Goal: Task Accomplishment & Management: Manage account settings

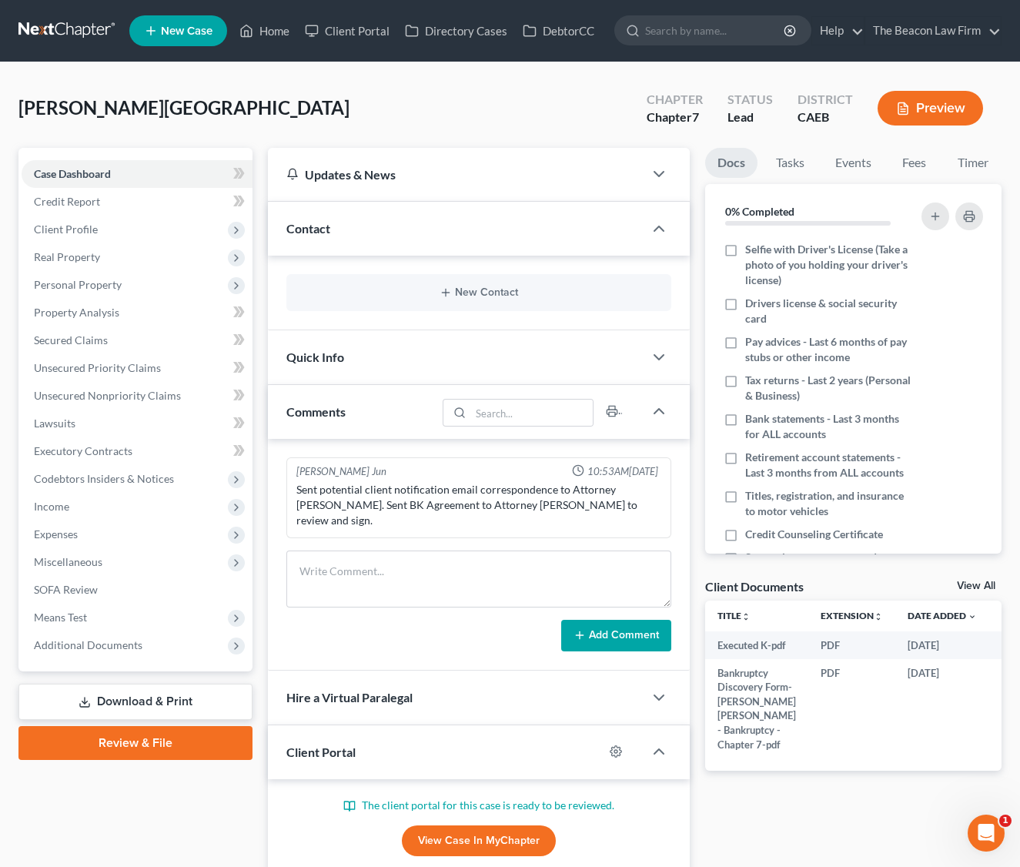
click at [80, 28] on link at bounding box center [67, 31] width 99 height 28
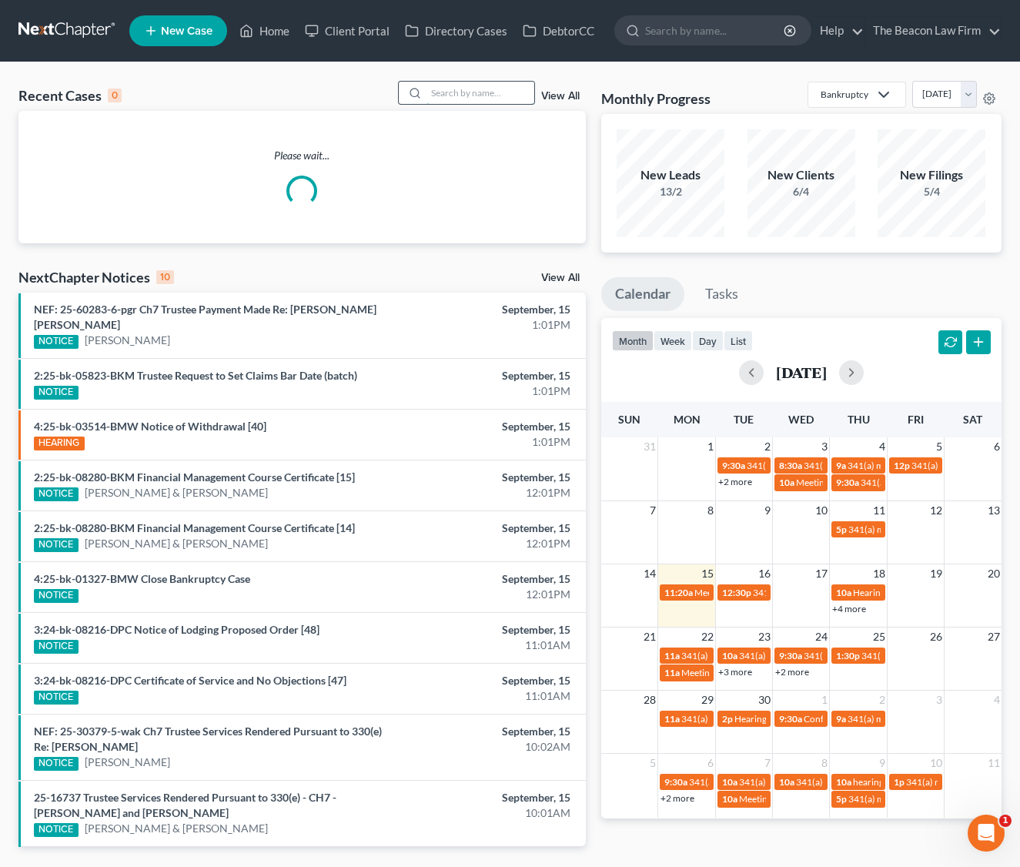
click at [452, 96] on input "search" at bounding box center [480, 93] width 108 height 22
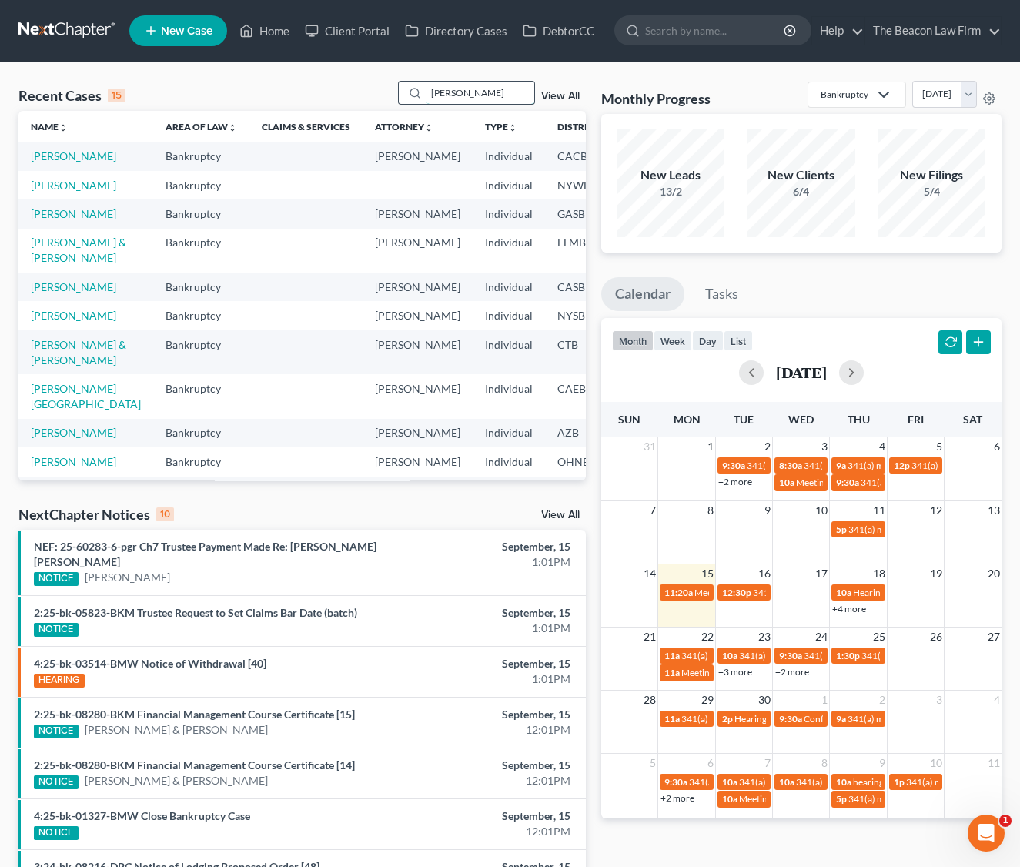
type input "[PERSON_NAME]"
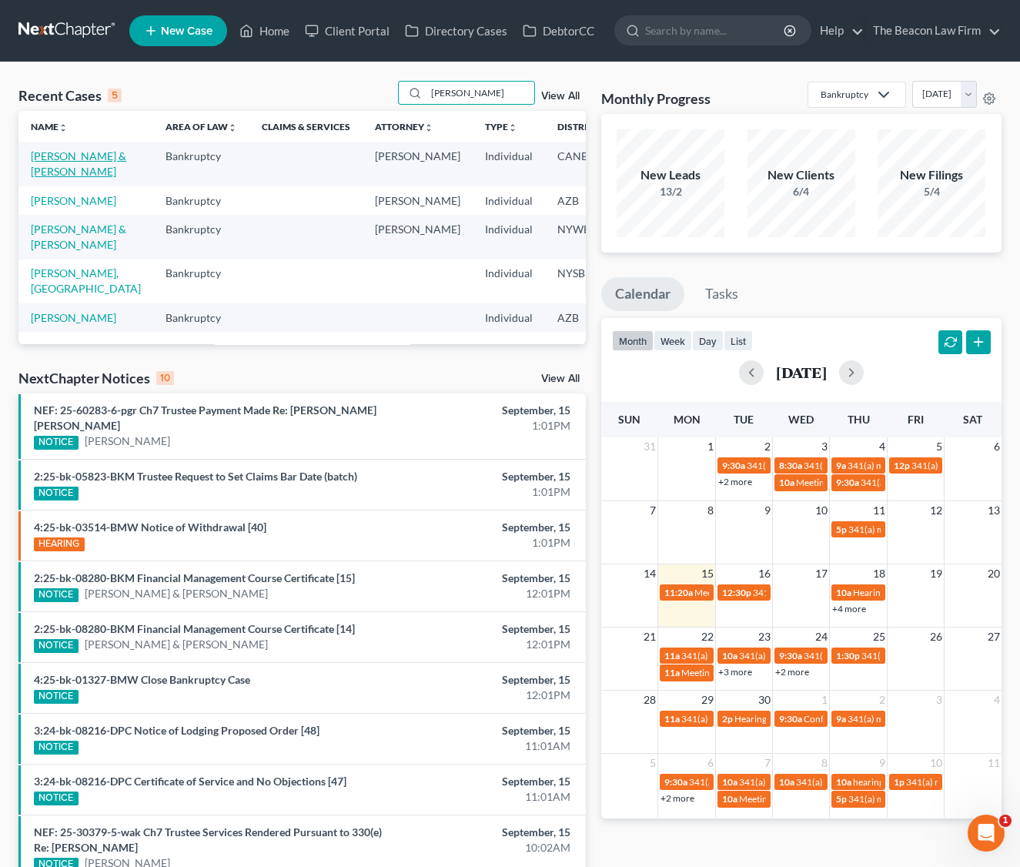
click at [42, 172] on link "[PERSON_NAME] & [PERSON_NAME]" at bounding box center [78, 163] width 95 height 28
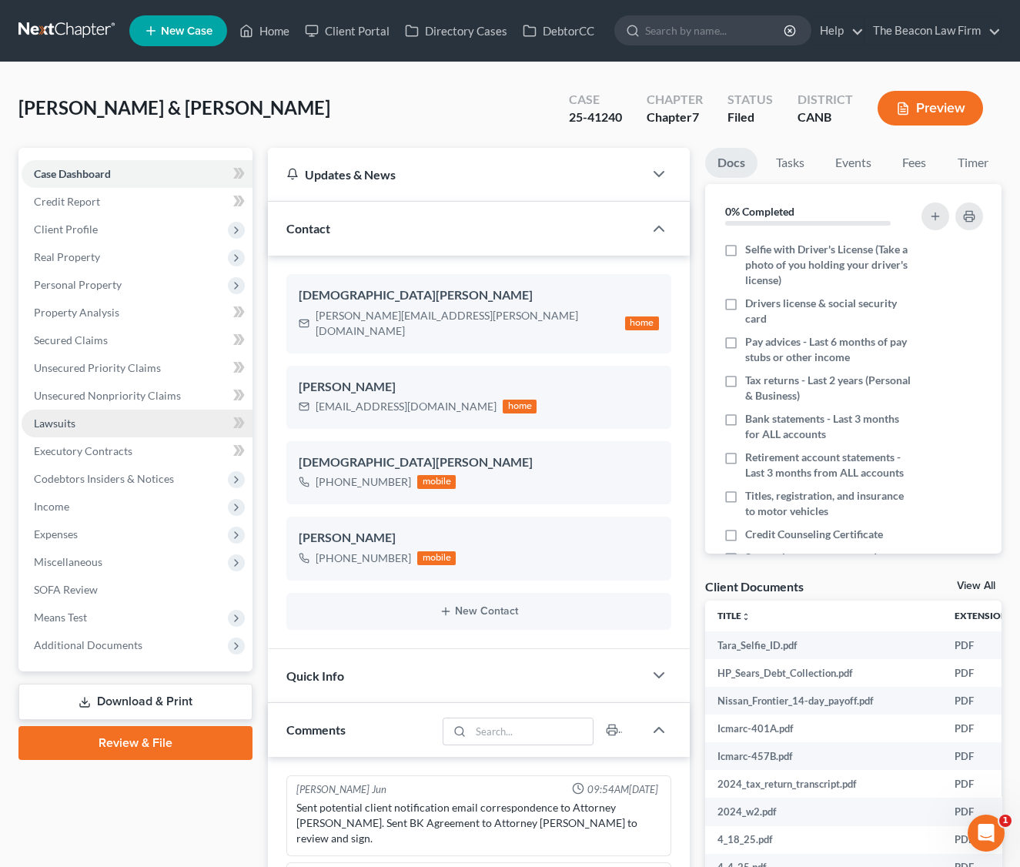
scroll to position [419, 0]
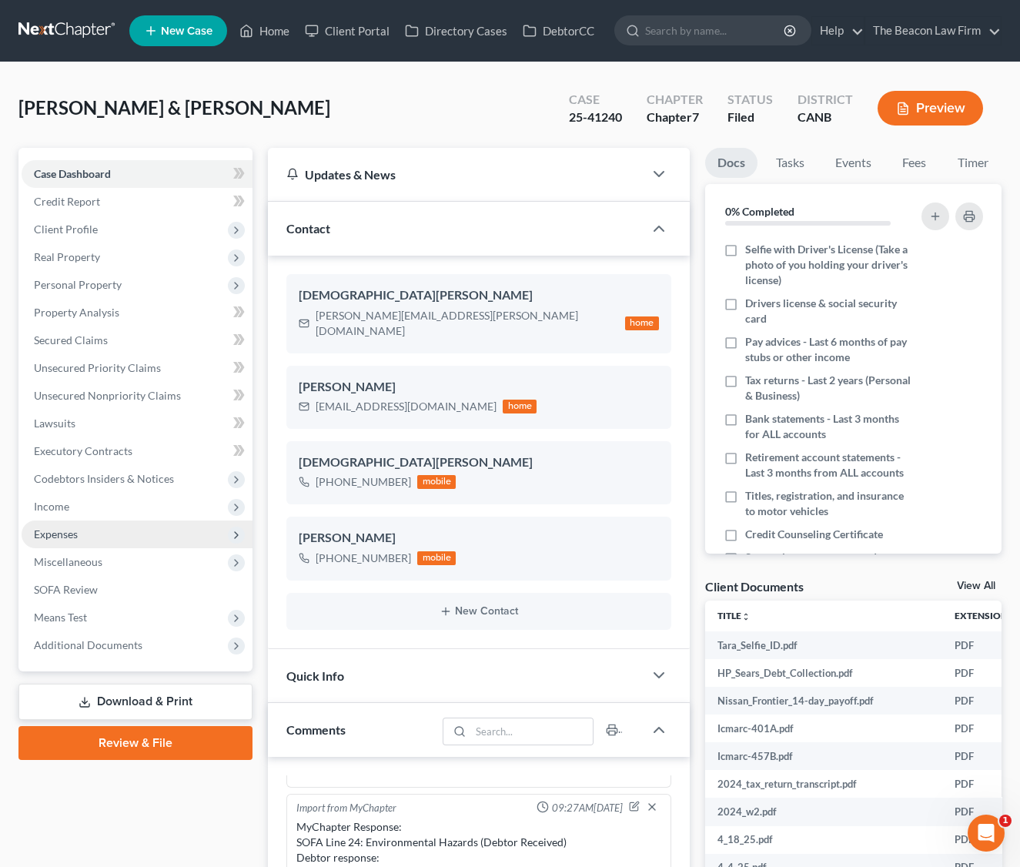
click at [64, 520] on span "Expenses" at bounding box center [137, 534] width 231 height 28
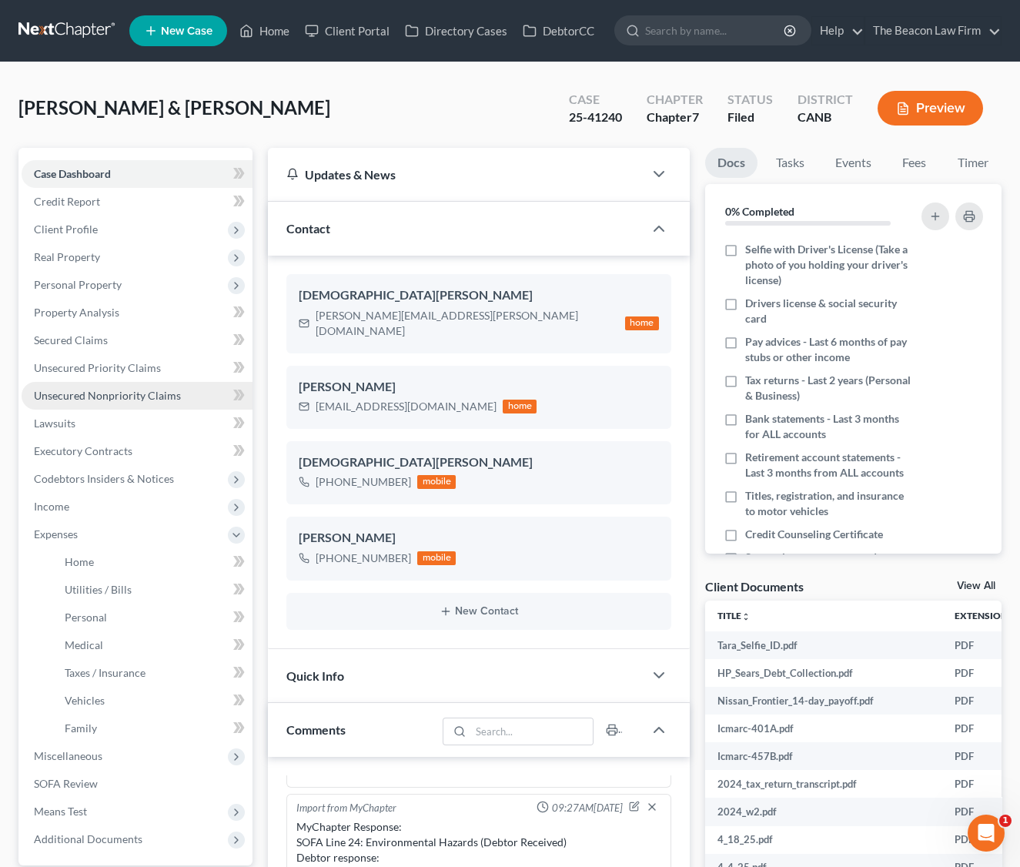
click at [113, 389] on span "Unsecured Nonpriority Claims" at bounding box center [107, 395] width 147 height 13
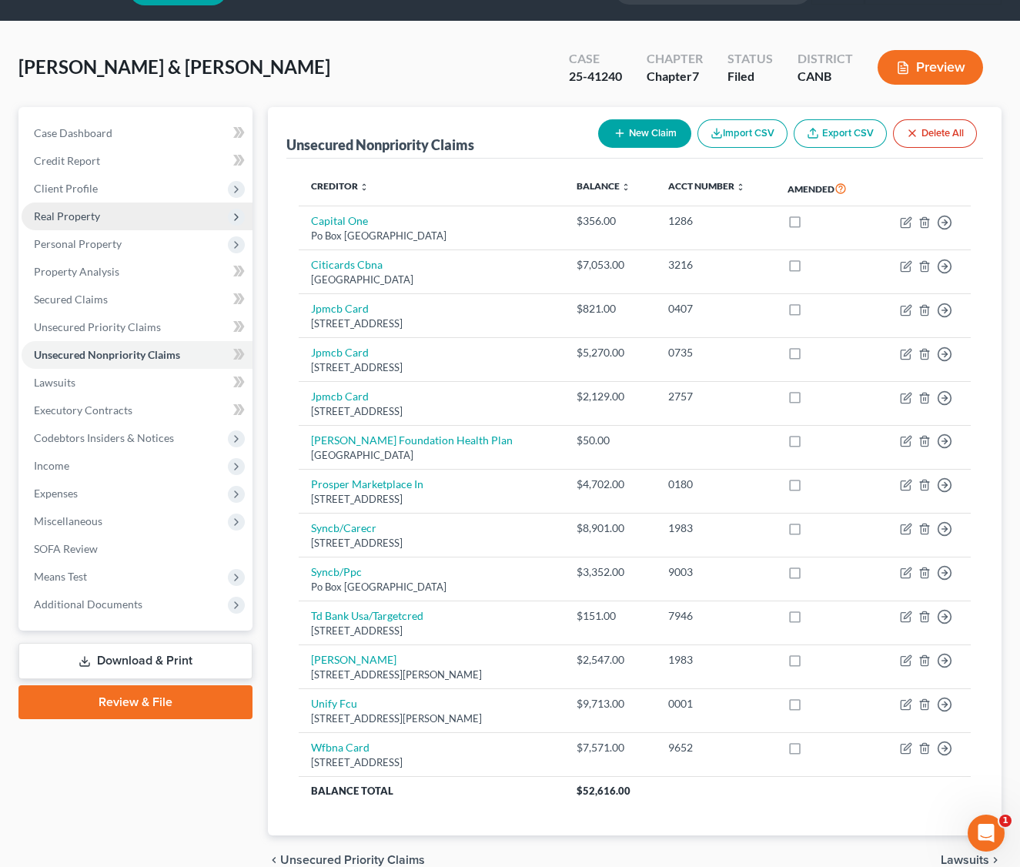
scroll to position [3, 0]
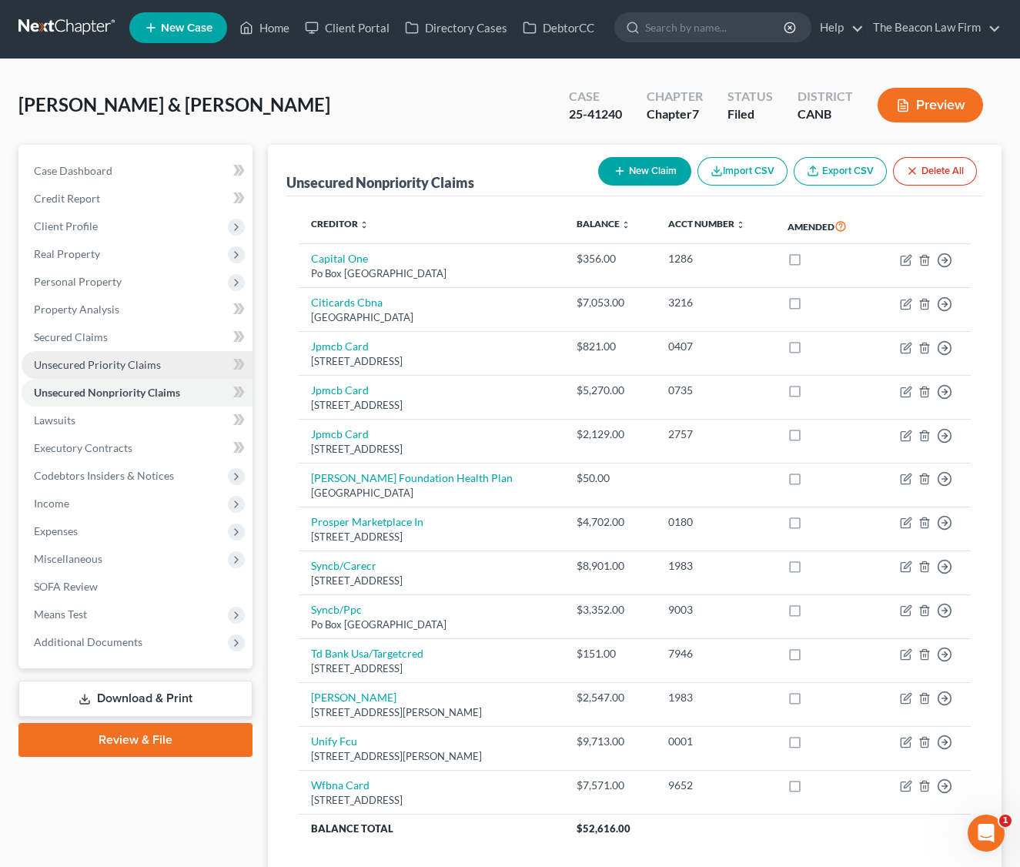
click at [106, 366] on span "Unsecured Priority Claims" at bounding box center [97, 364] width 127 height 13
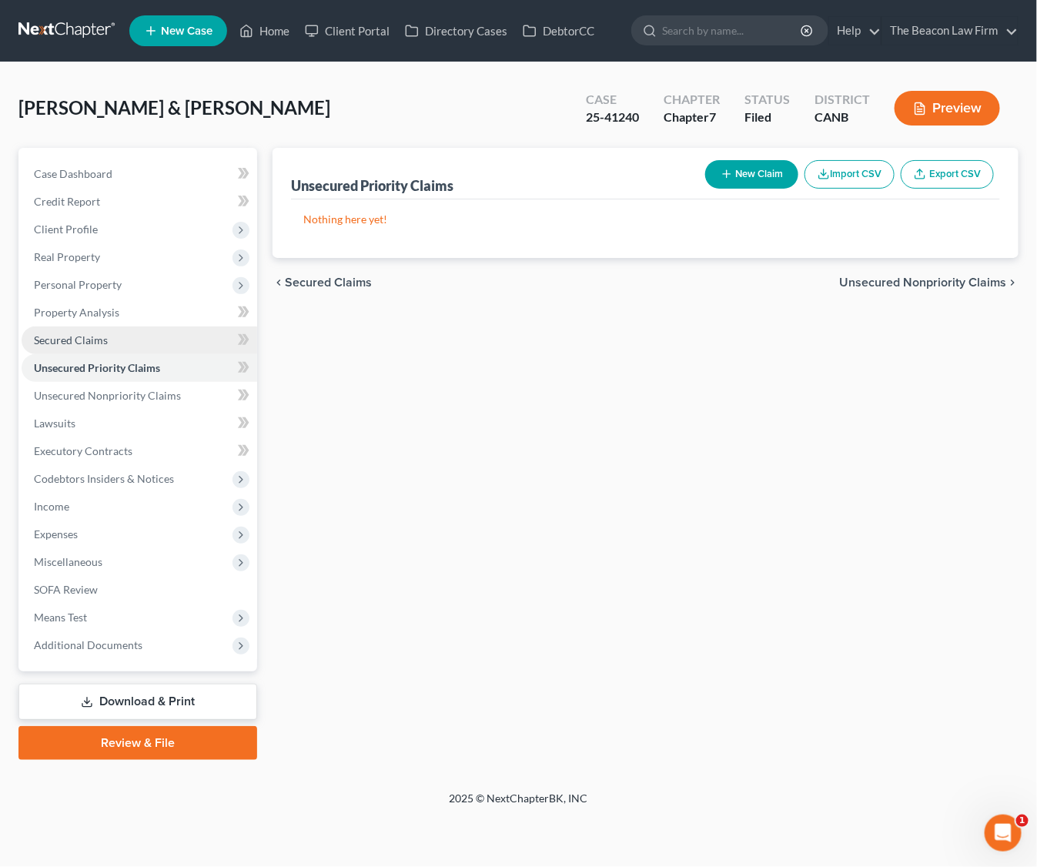
click at [87, 342] on span "Secured Claims" at bounding box center [71, 339] width 74 height 13
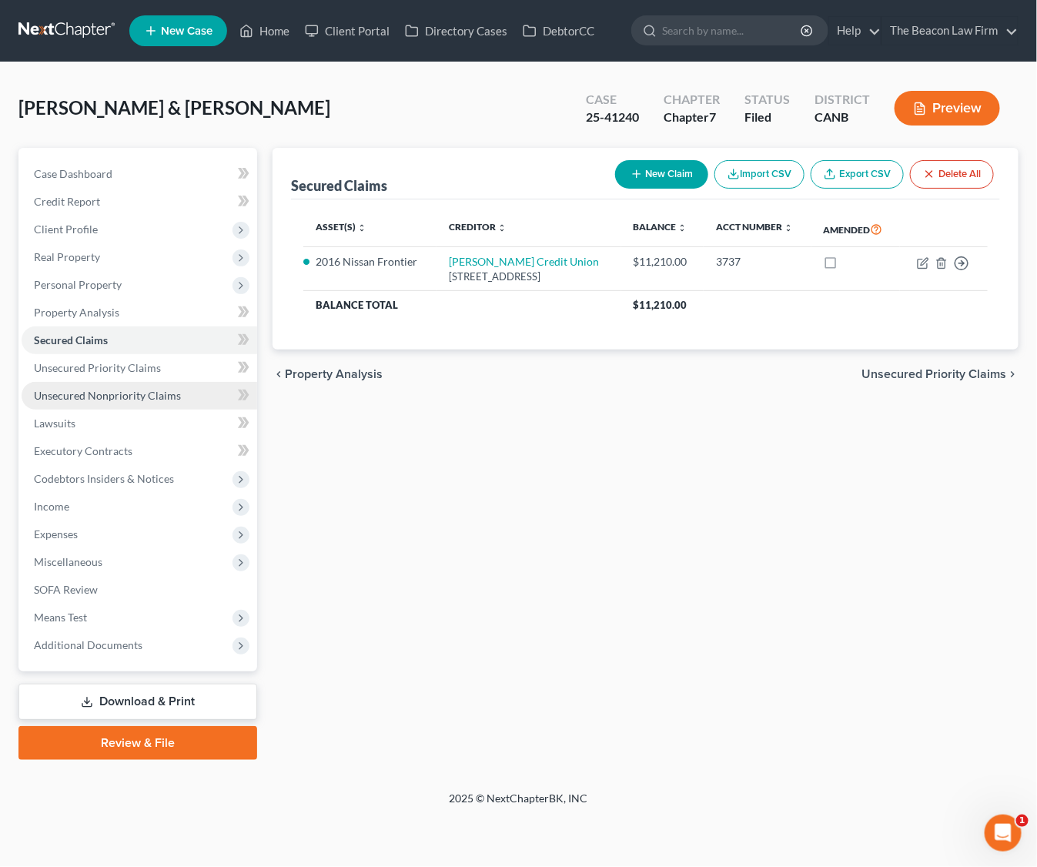
click at [126, 395] on span "Unsecured Nonpriority Claims" at bounding box center [107, 395] width 147 height 13
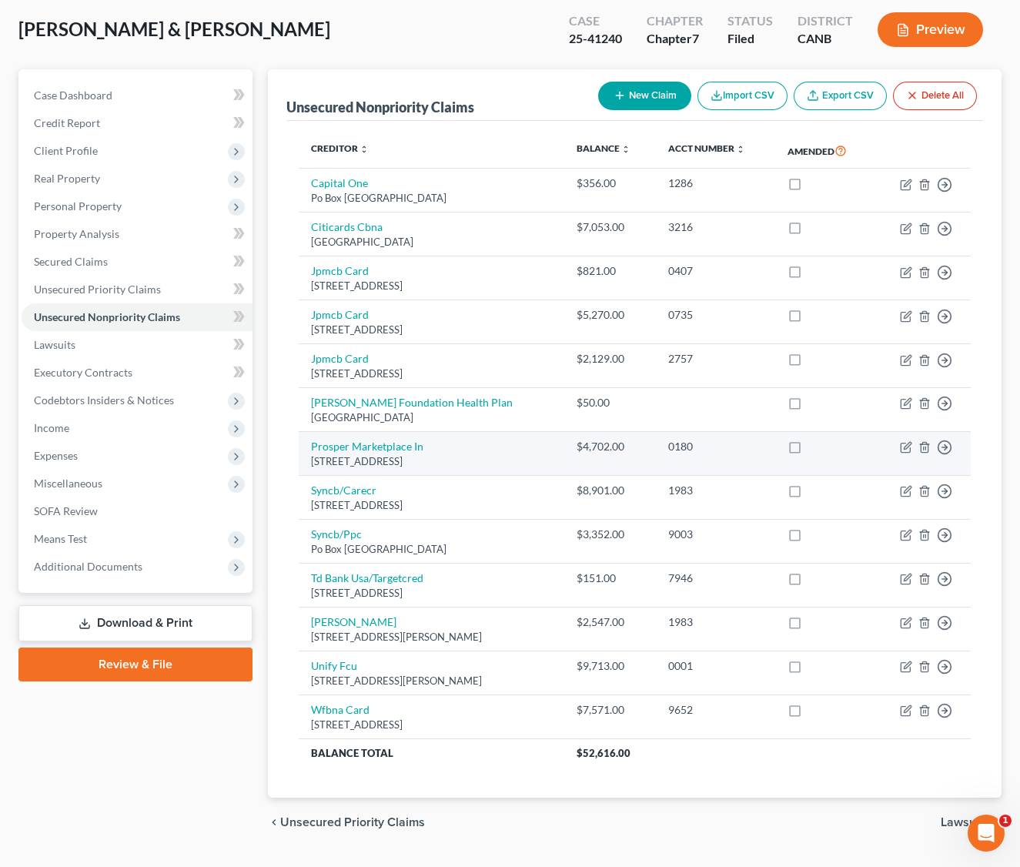
scroll to position [115, 0]
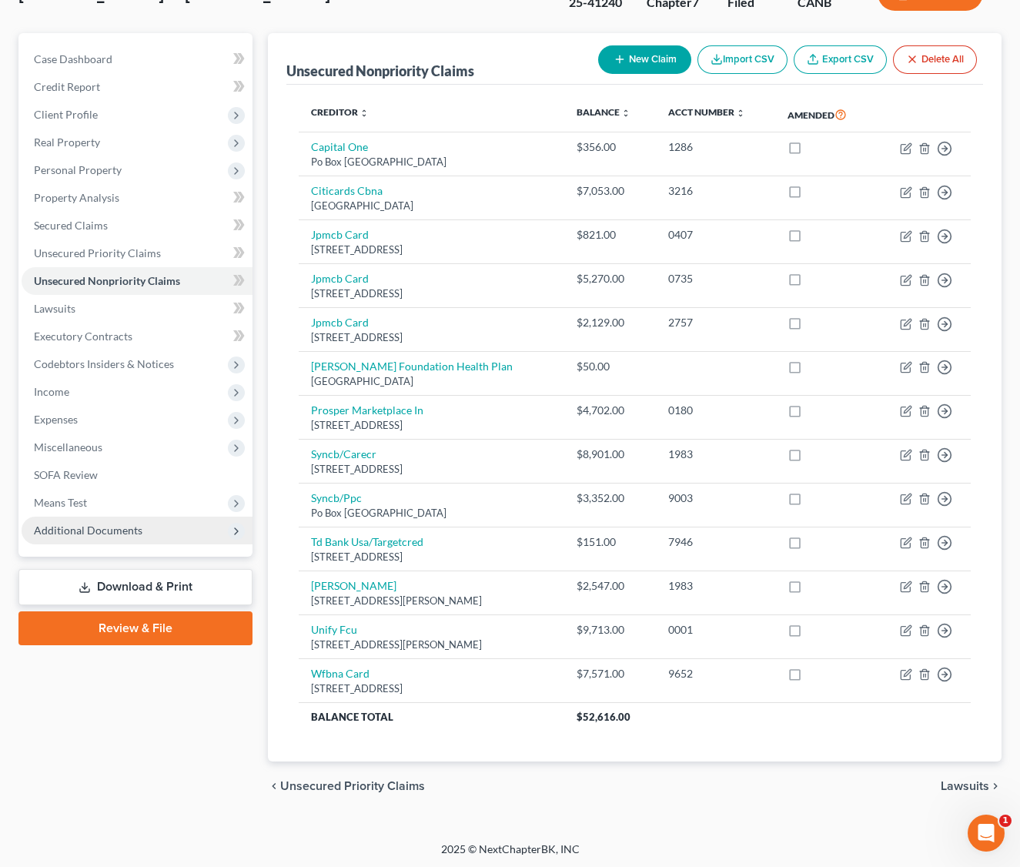
click at [64, 523] on span "Additional Documents" at bounding box center [88, 529] width 109 height 13
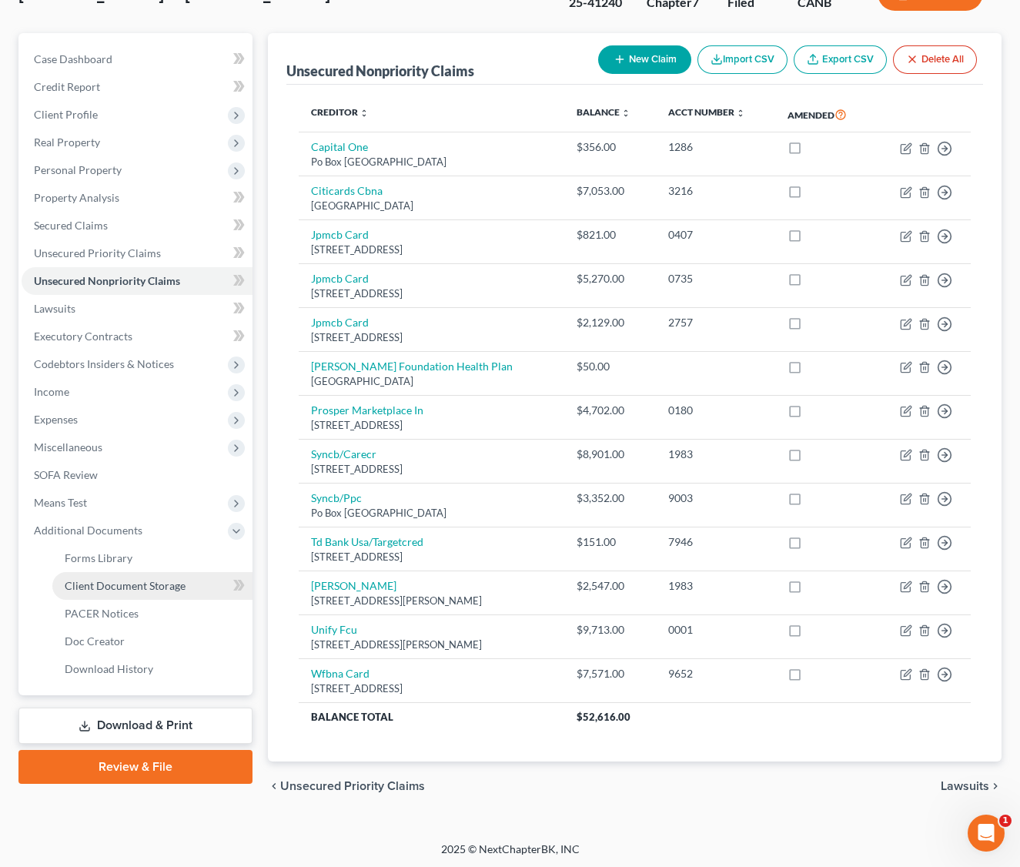
click at [144, 593] on link "Client Document Storage" at bounding box center [152, 586] width 200 height 28
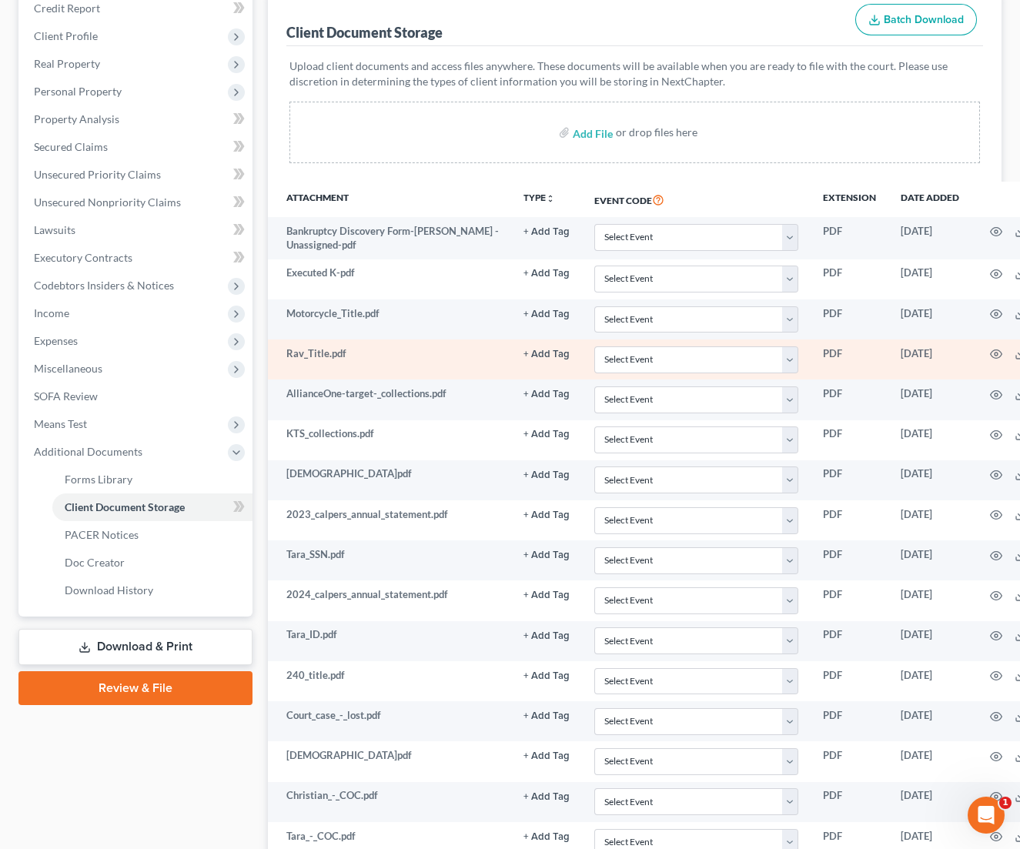
scroll to position [230, 0]
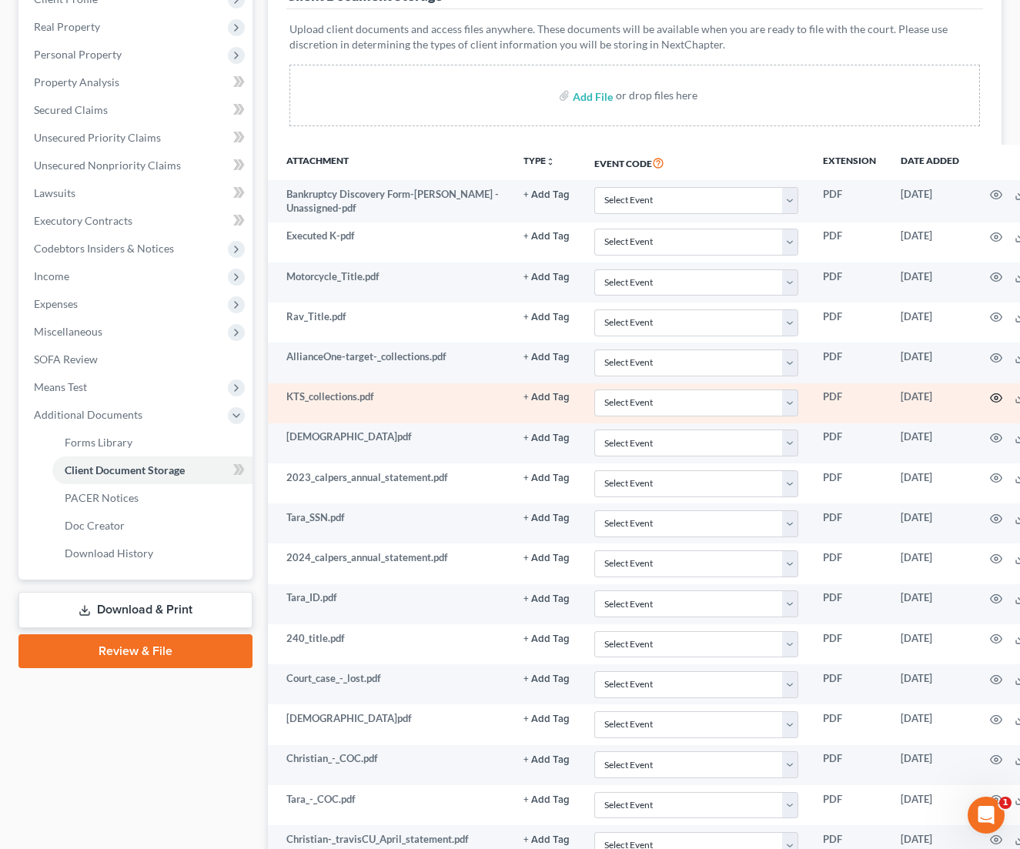
click at [997, 396] on icon "button" at bounding box center [996, 398] width 12 height 12
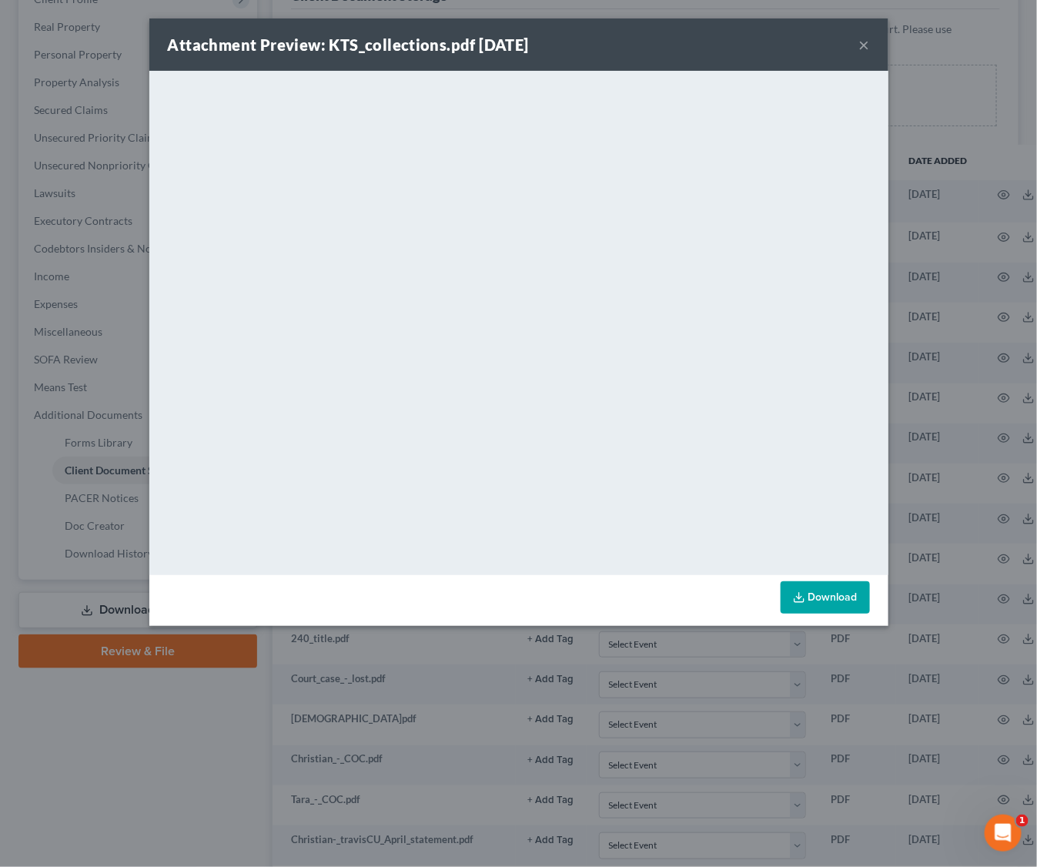
click at [864, 45] on button "×" at bounding box center [864, 44] width 11 height 18
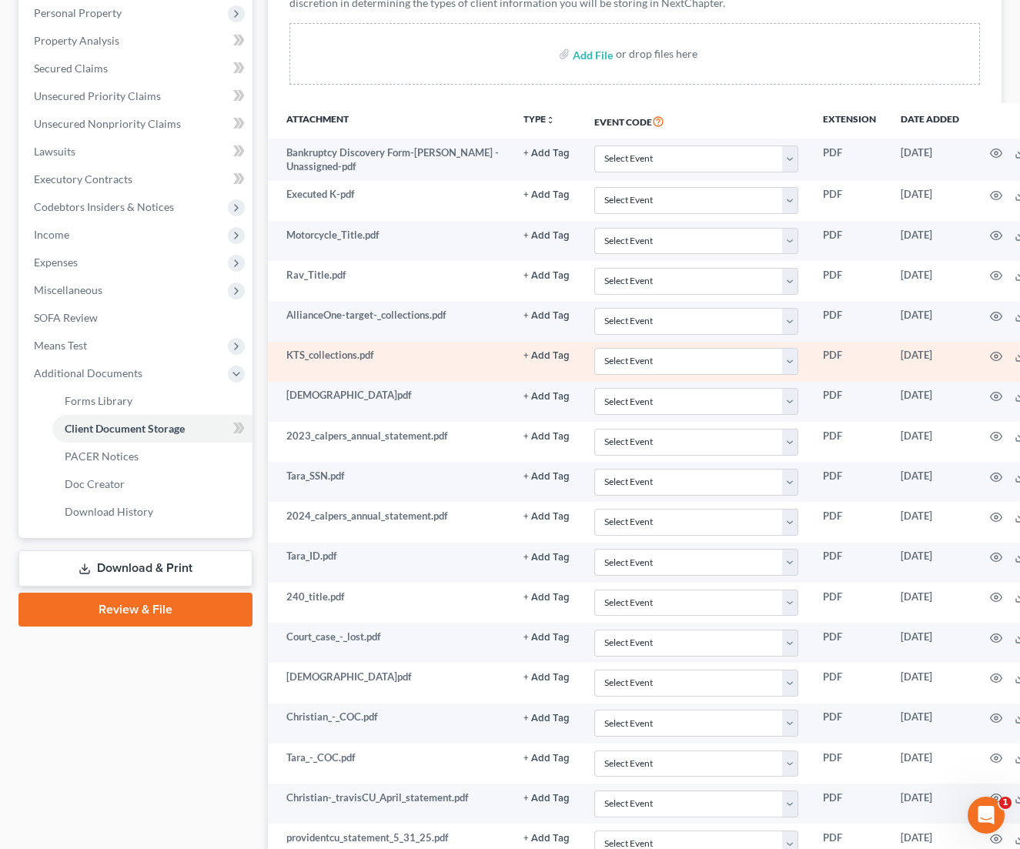
scroll to position [0, 0]
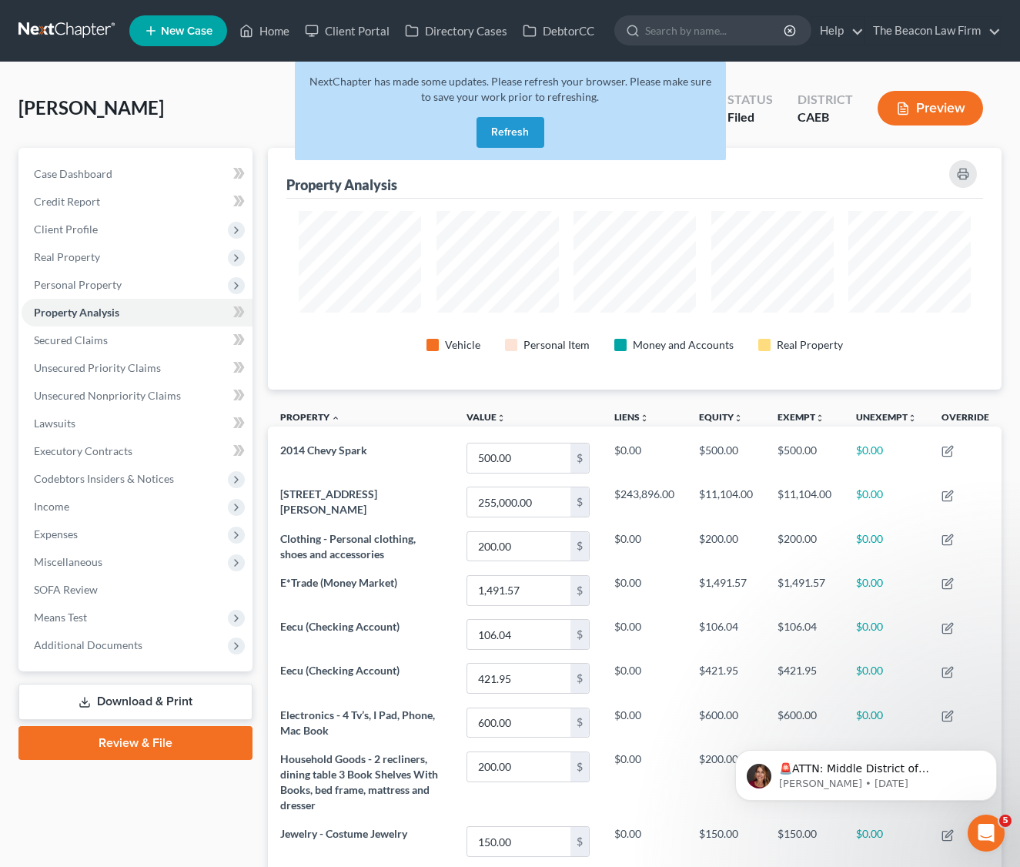
click at [56, 24] on link at bounding box center [67, 31] width 99 height 28
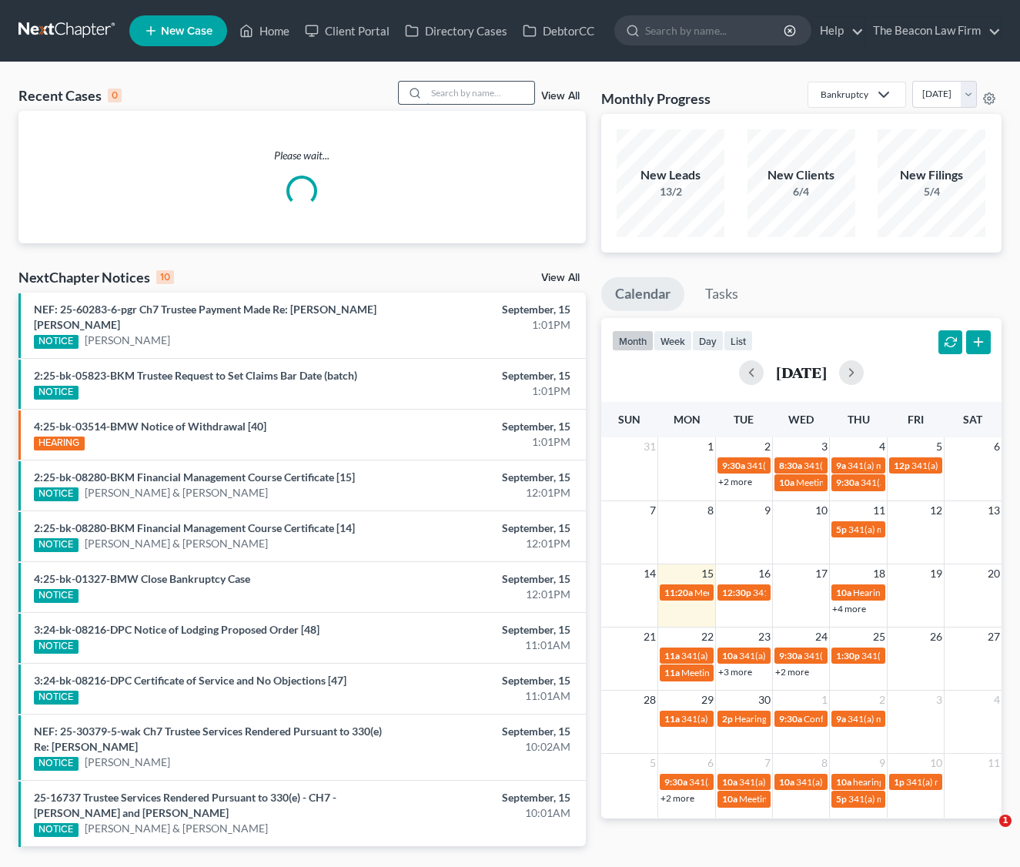
click at [459, 95] on input "search" at bounding box center [480, 93] width 108 height 22
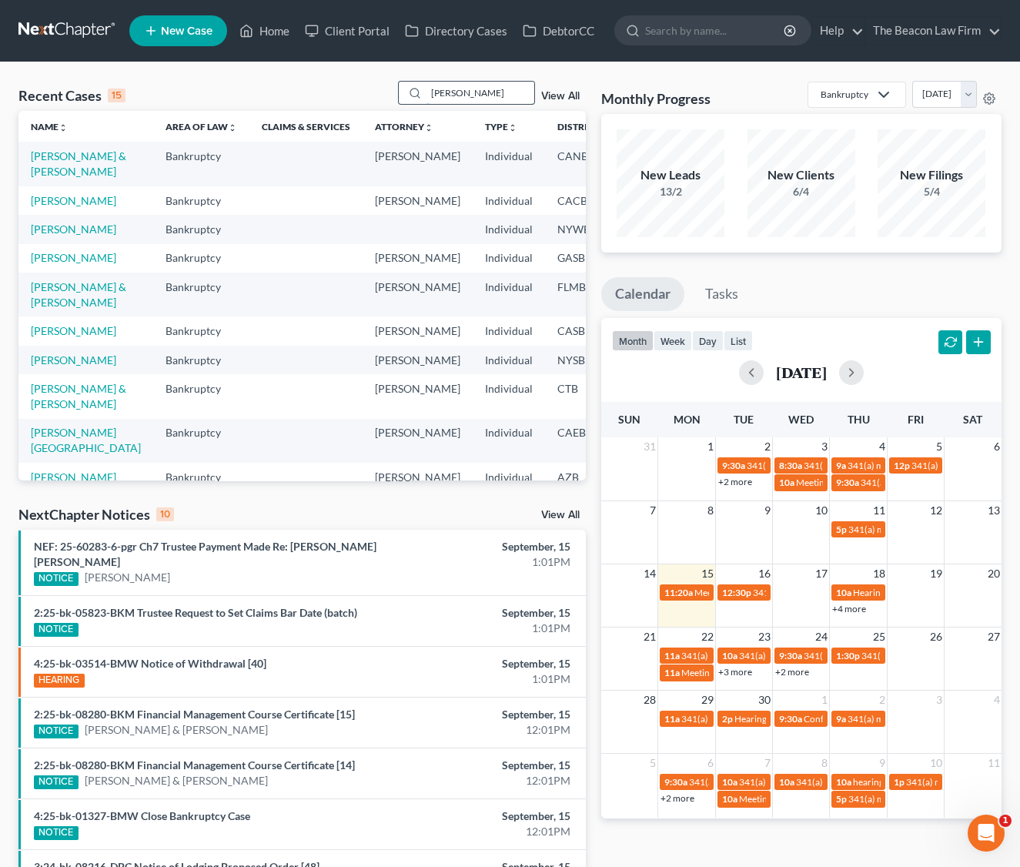
type input "mungaray"
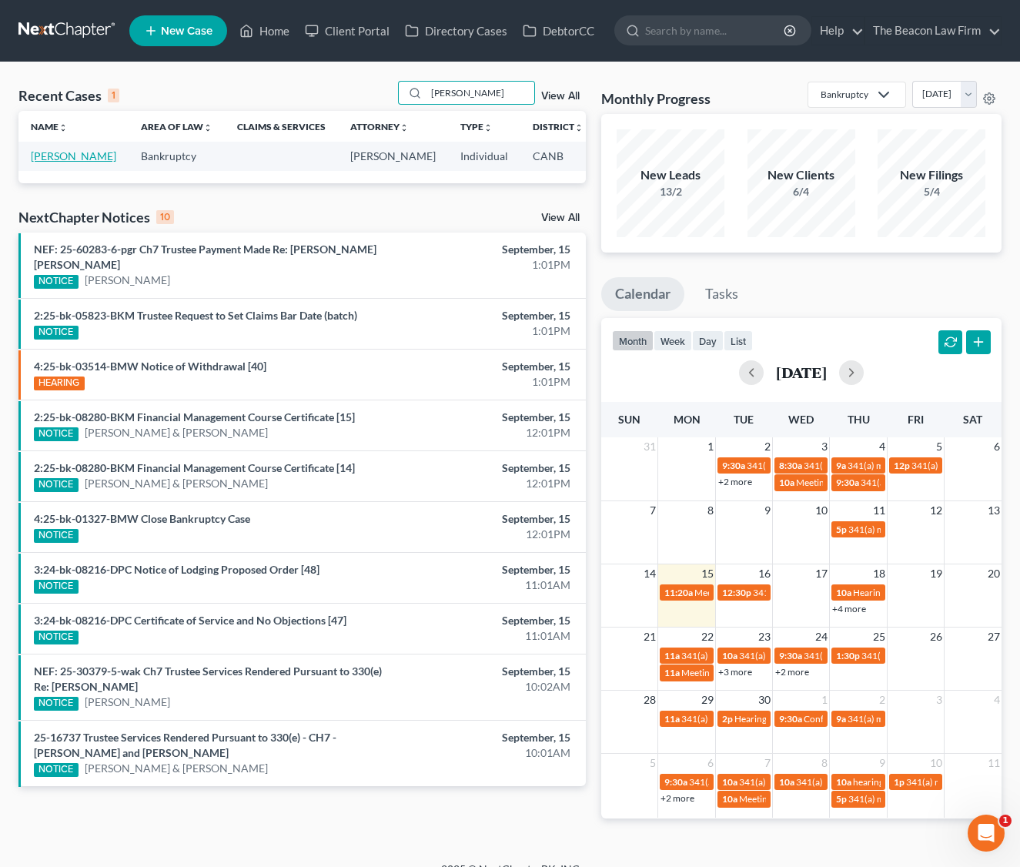
click at [51, 159] on link "Mungaray, Kay" at bounding box center [73, 155] width 85 height 13
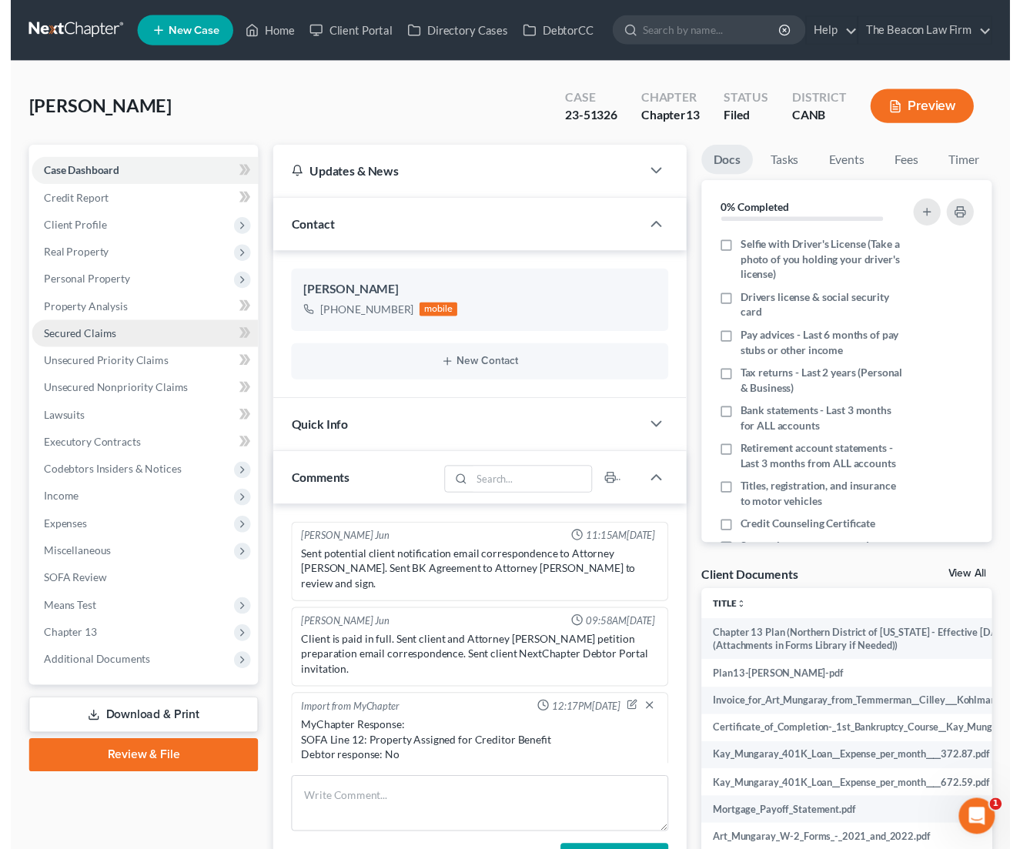
scroll to position [419, 0]
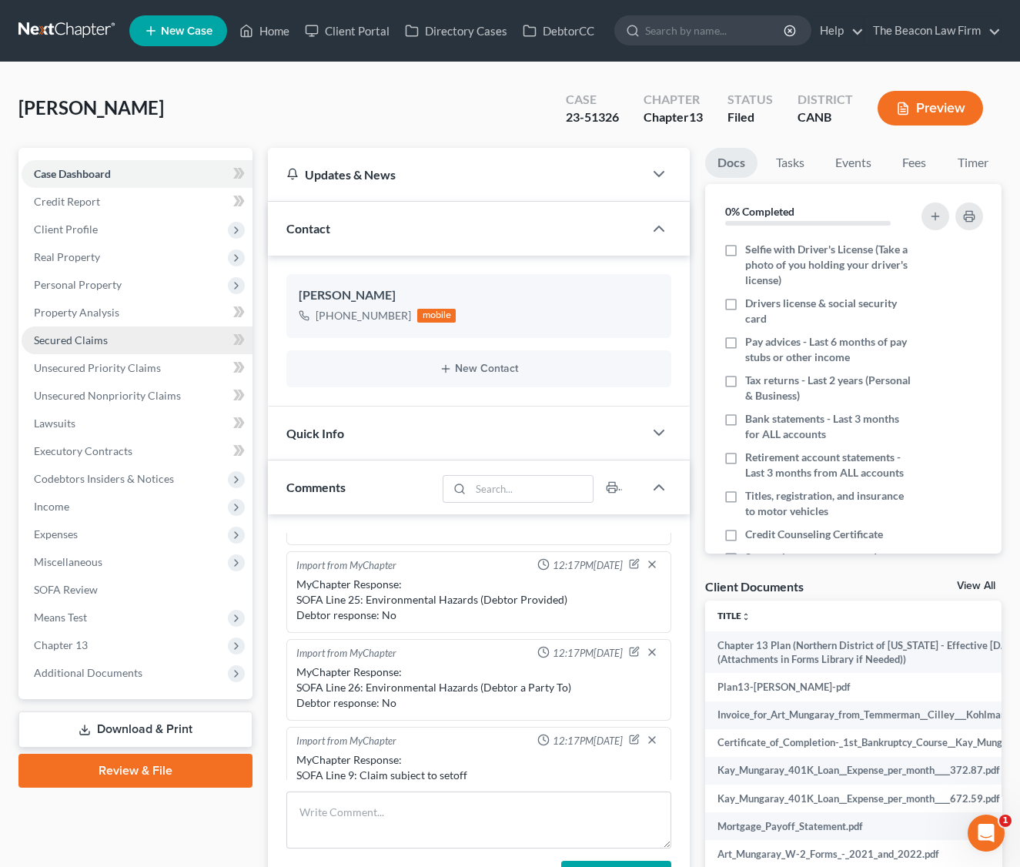
click at [71, 334] on span "Secured Claims" at bounding box center [71, 339] width 74 height 13
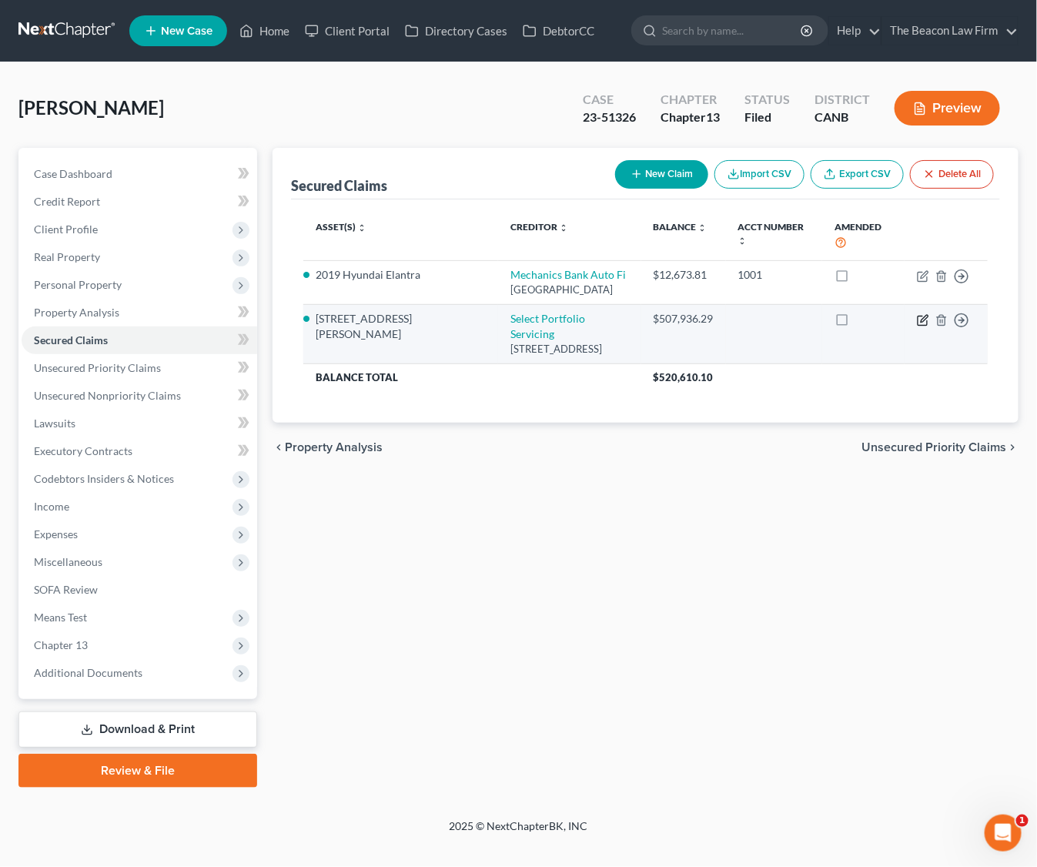
click at [919, 319] on icon "button" at bounding box center [923, 320] width 12 height 12
select select "46"
select select "14"
select select "2"
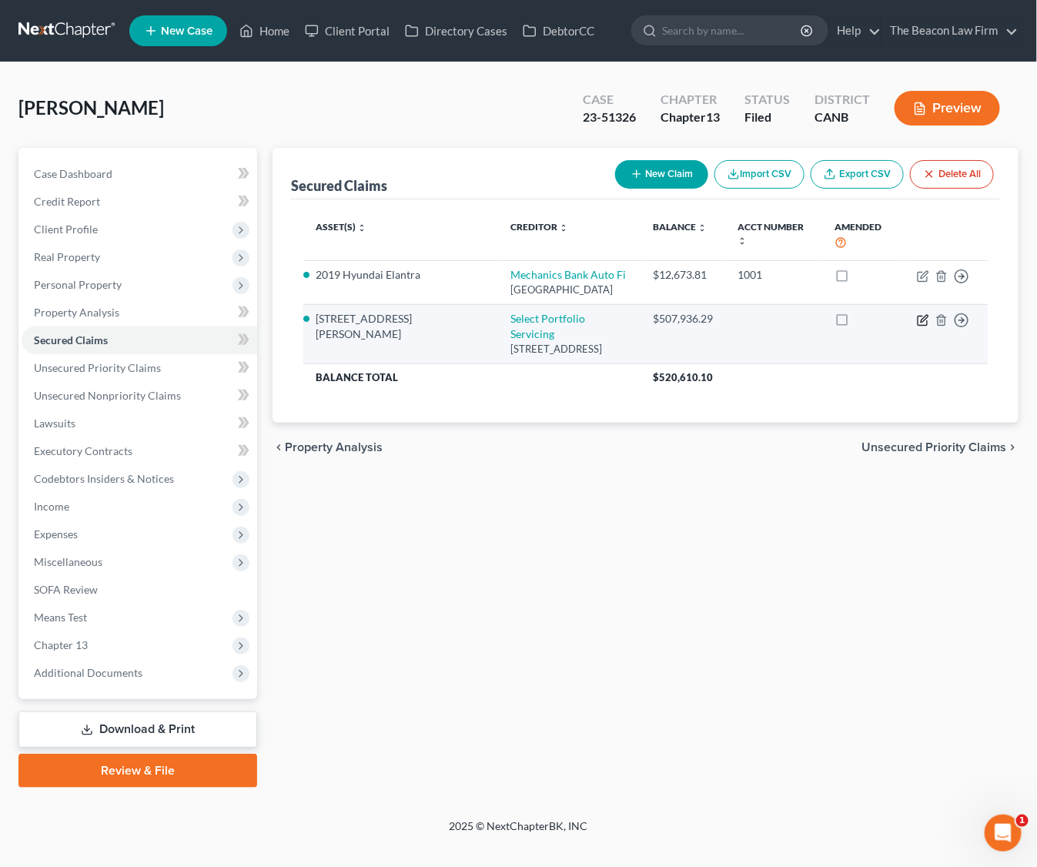
select select "0"
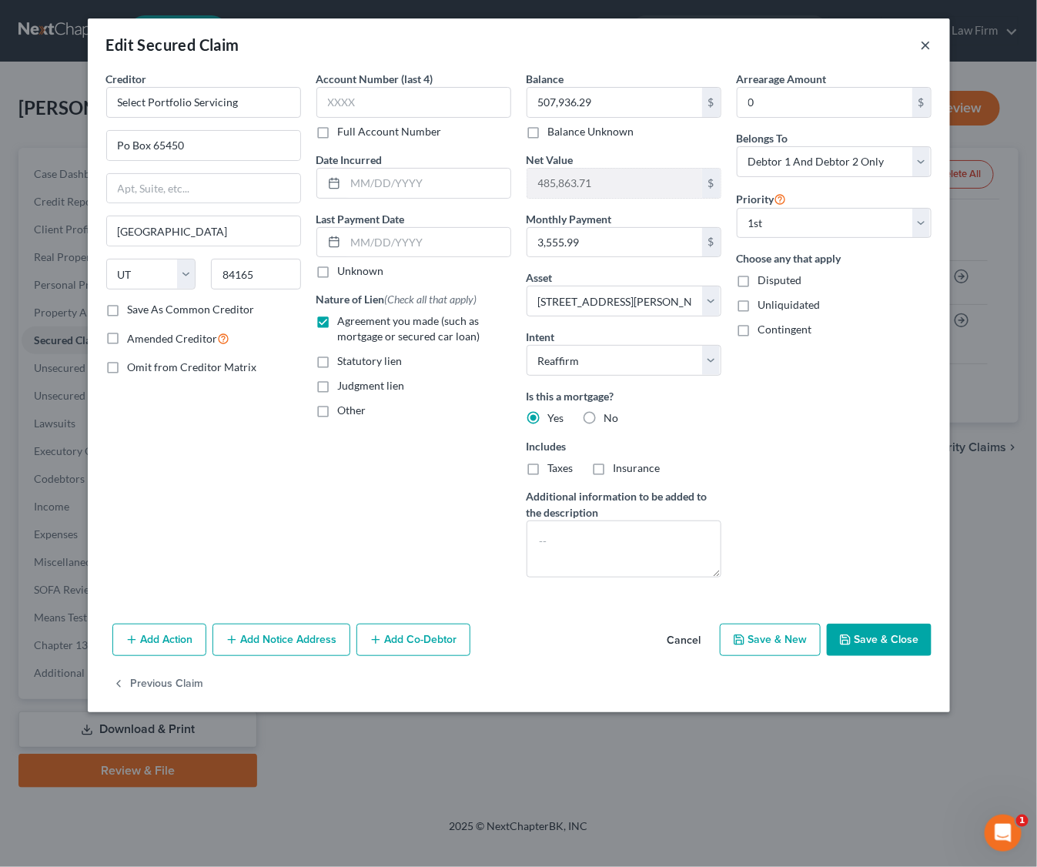
click at [924, 45] on button "×" at bounding box center [926, 44] width 11 height 18
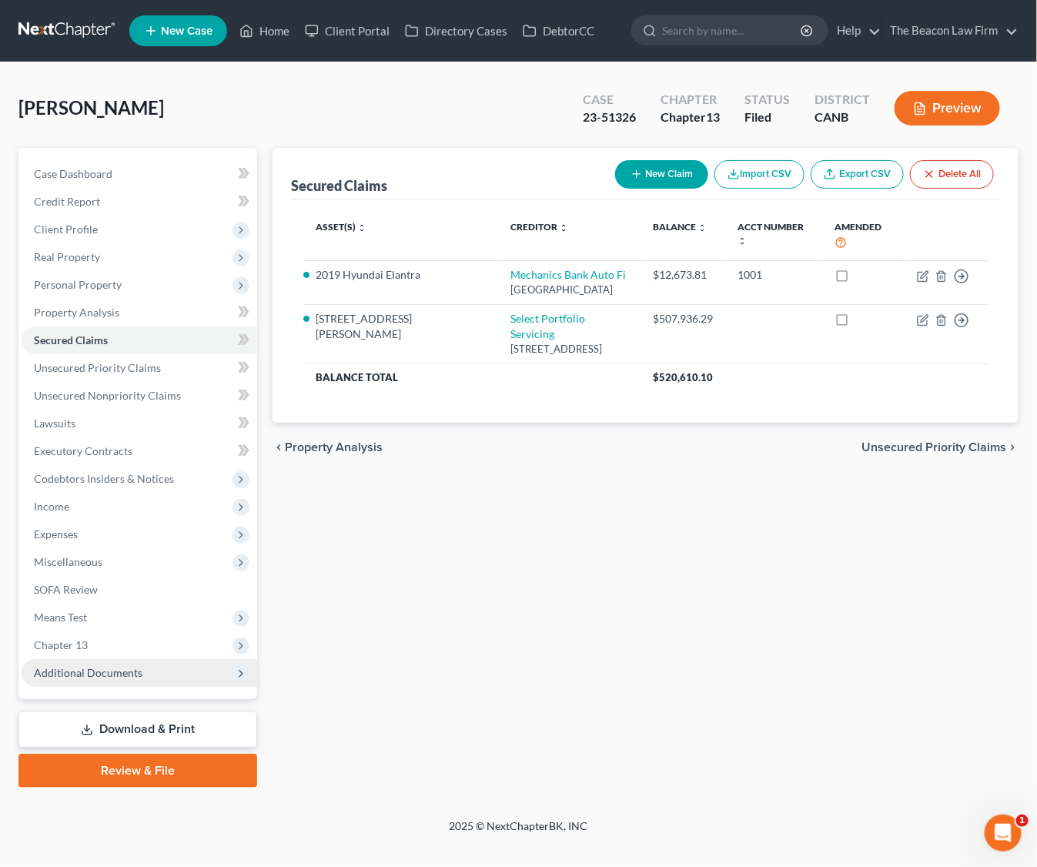
click at [76, 670] on span "Additional Documents" at bounding box center [88, 672] width 109 height 13
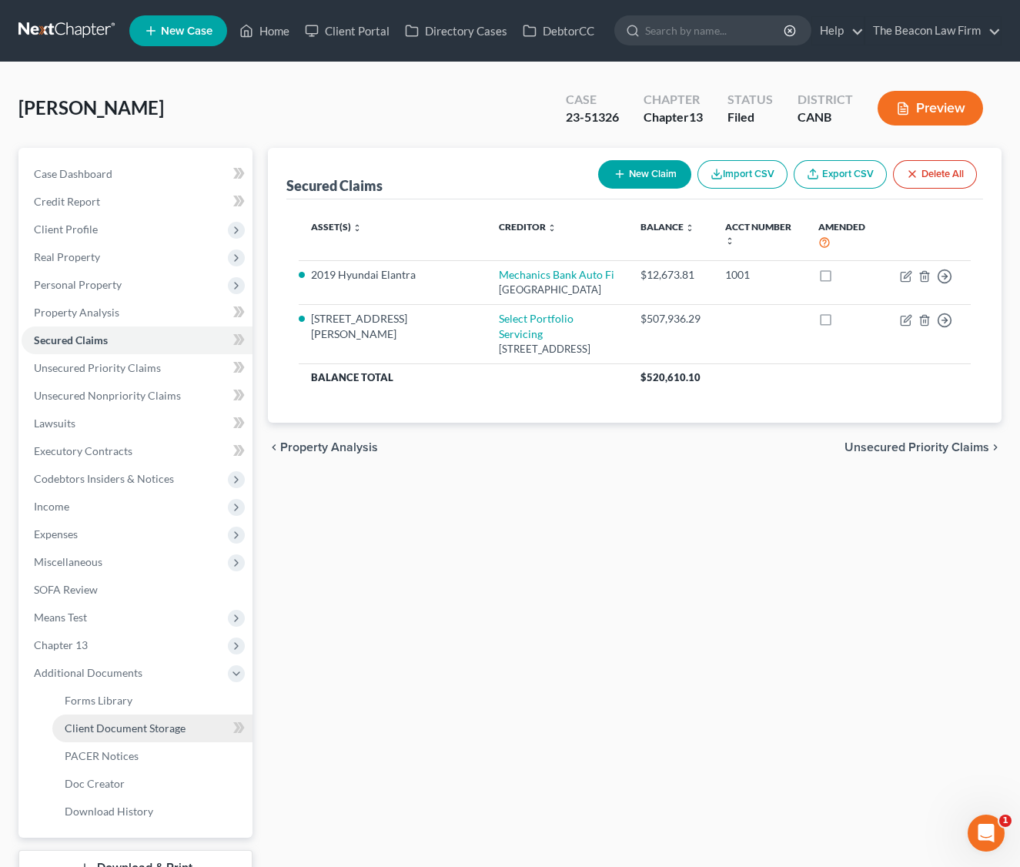
click at [165, 728] on span "Client Document Storage" at bounding box center [125, 727] width 121 height 13
